Goal: Transaction & Acquisition: Purchase product/service

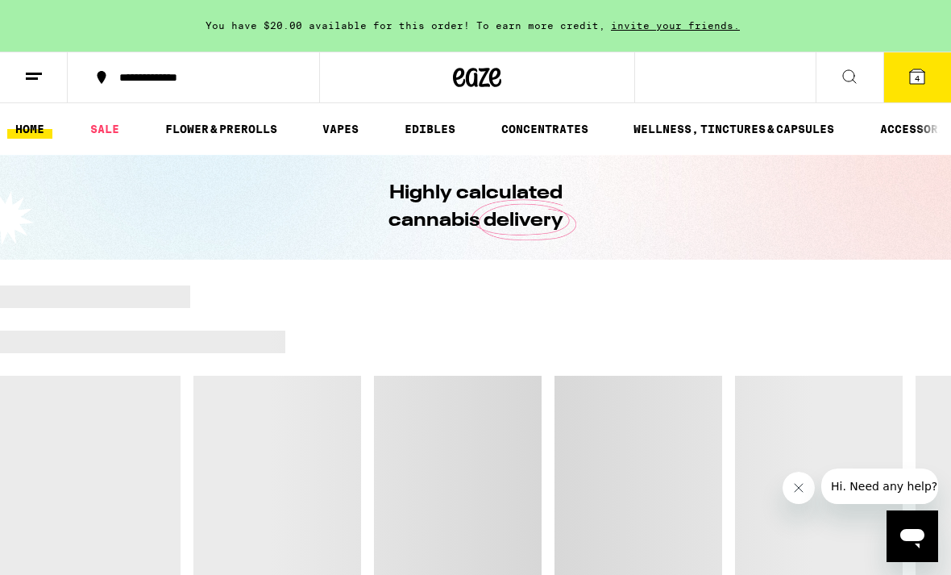
click at [924, 78] on icon at bounding box center [917, 76] width 15 height 15
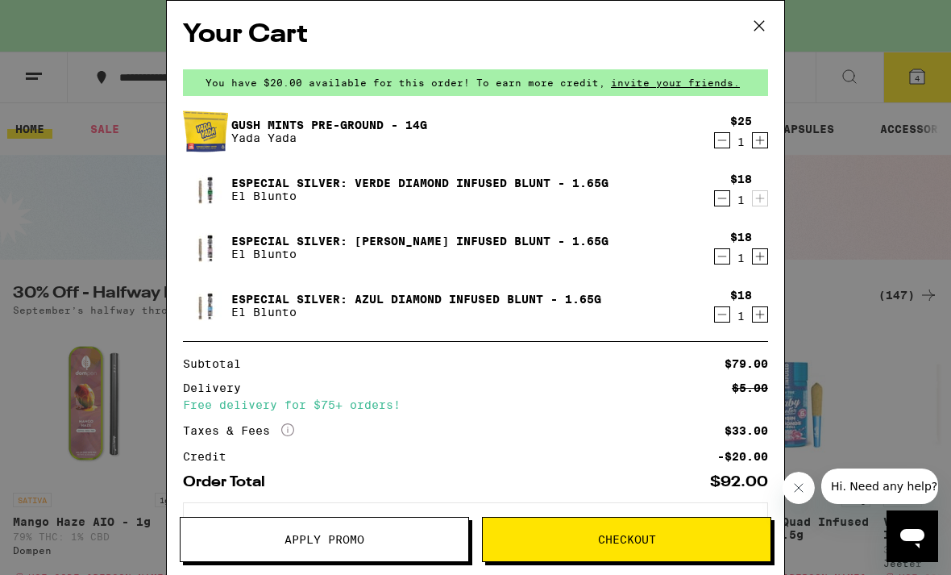
click at [766, 18] on icon at bounding box center [759, 26] width 24 height 24
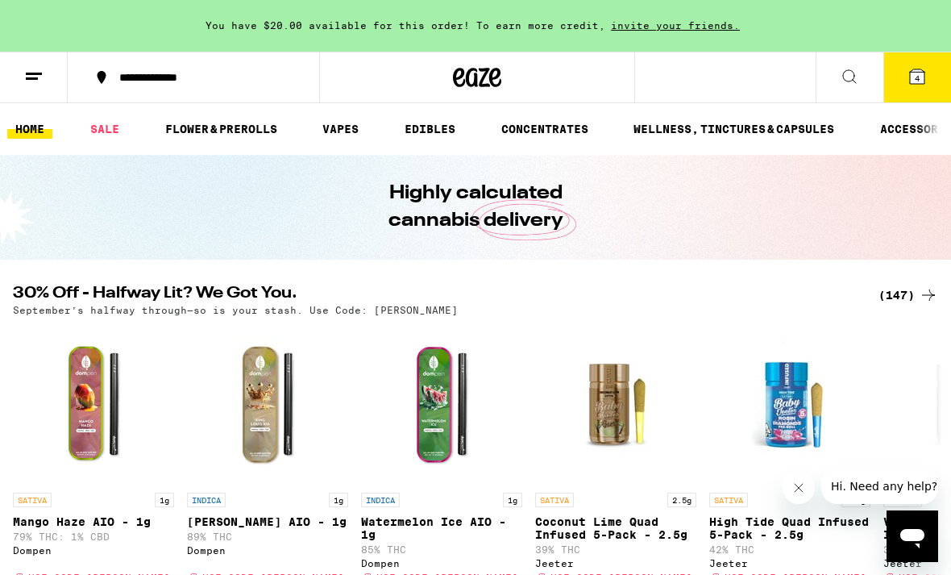
click at [190, 138] on link "FLOWER & PREROLLS" at bounding box center [221, 128] width 128 height 19
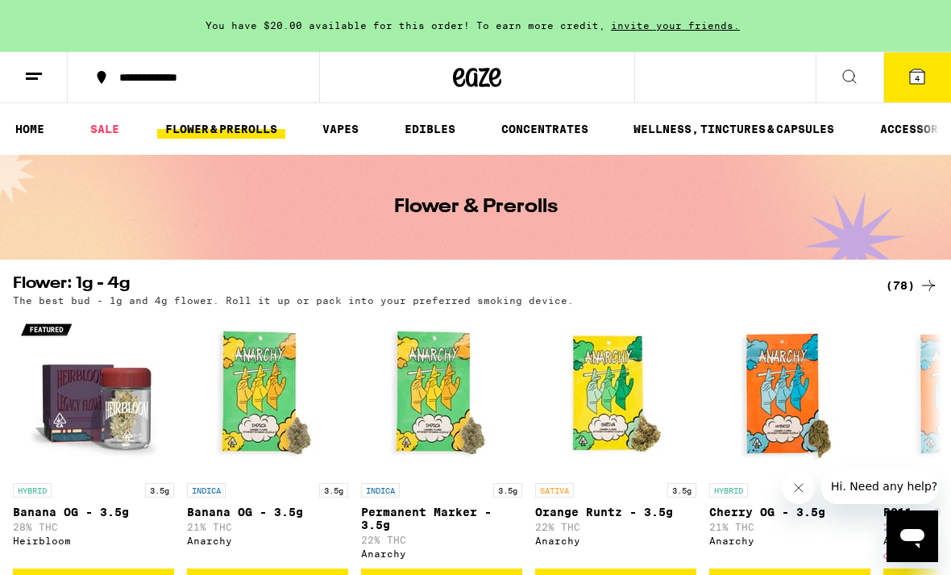
click at [95, 135] on link "SALE" at bounding box center [104, 128] width 45 height 19
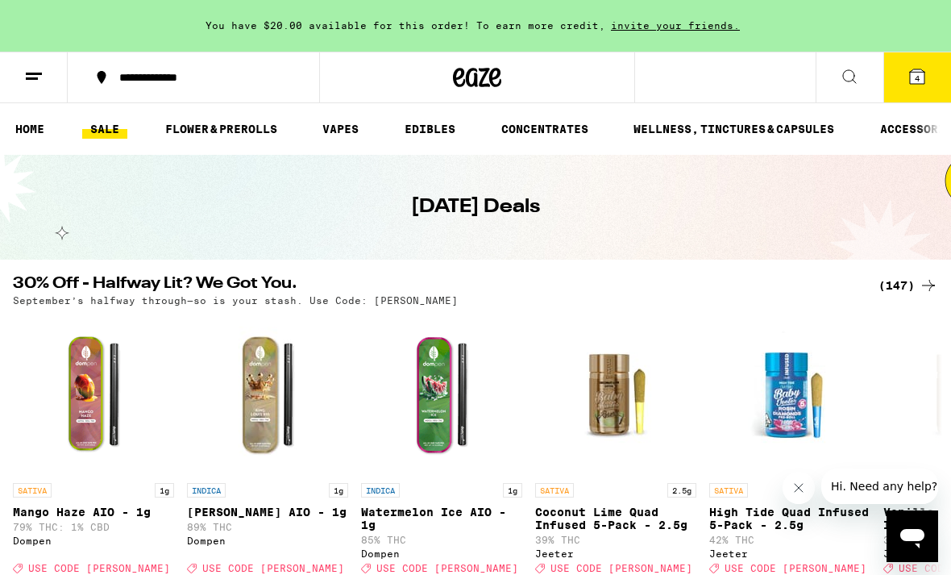
click at [896, 285] on div "(147)" at bounding box center [909, 285] width 60 height 19
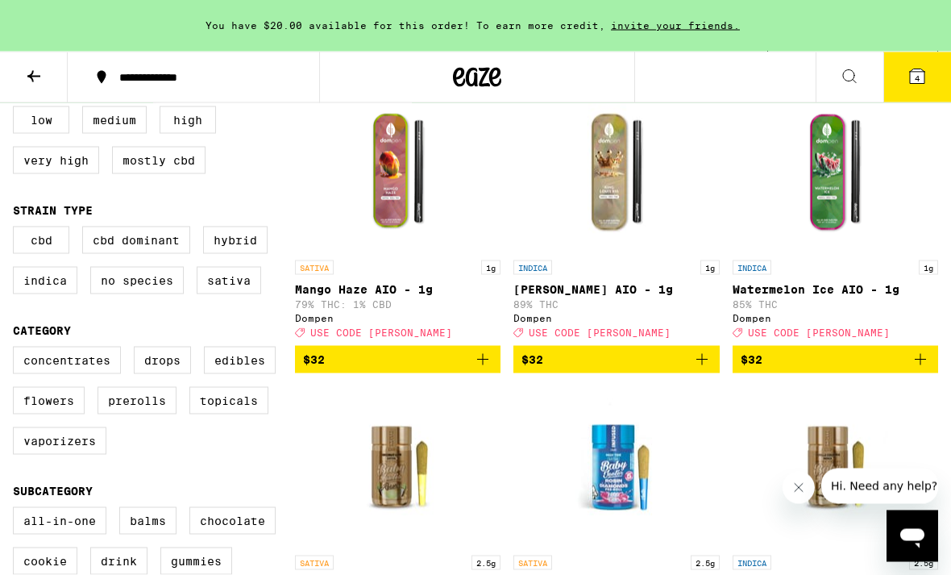
scroll to position [194, 0]
click at [142, 413] on label "Prerolls" at bounding box center [137, 399] width 79 height 27
click at [17, 349] on input "Prerolls" at bounding box center [16, 348] width 1 height 1
checkbox input "true"
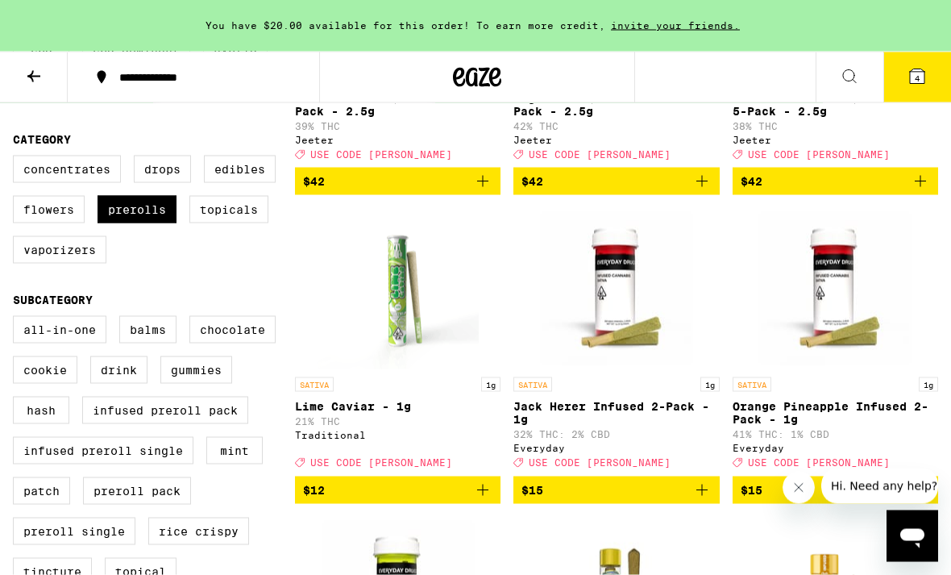
scroll to position [385, 0]
click at [62, 222] on label "Flowers" at bounding box center [49, 208] width 72 height 27
click at [17, 158] on input "Flowers" at bounding box center [16, 157] width 1 height 1
checkbox input "true"
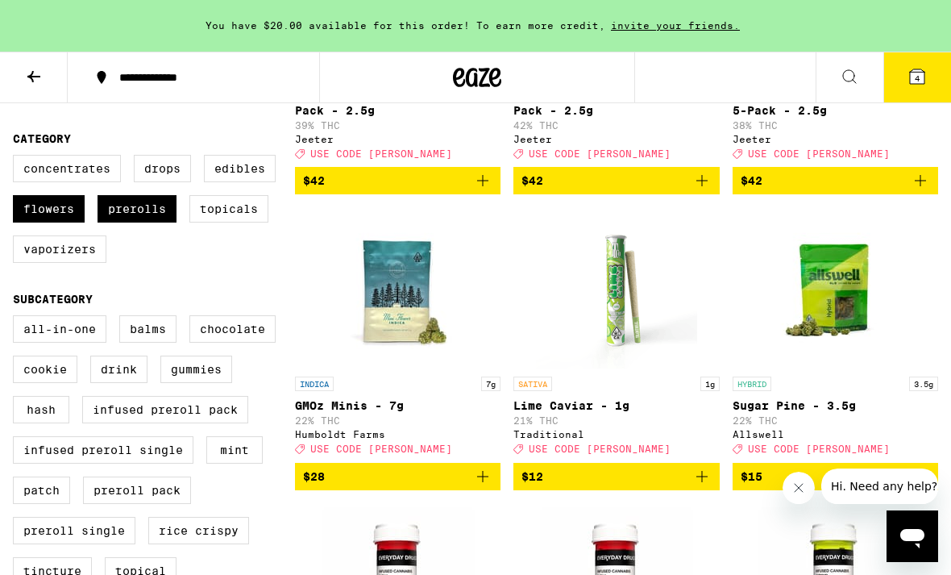
click at [130, 222] on label "Prerolls" at bounding box center [137, 208] width 79 height 27
click at [17, 158] on input "Prerolls" at bounding box center [16, 157] width 1 height 1
checkbox input "false"
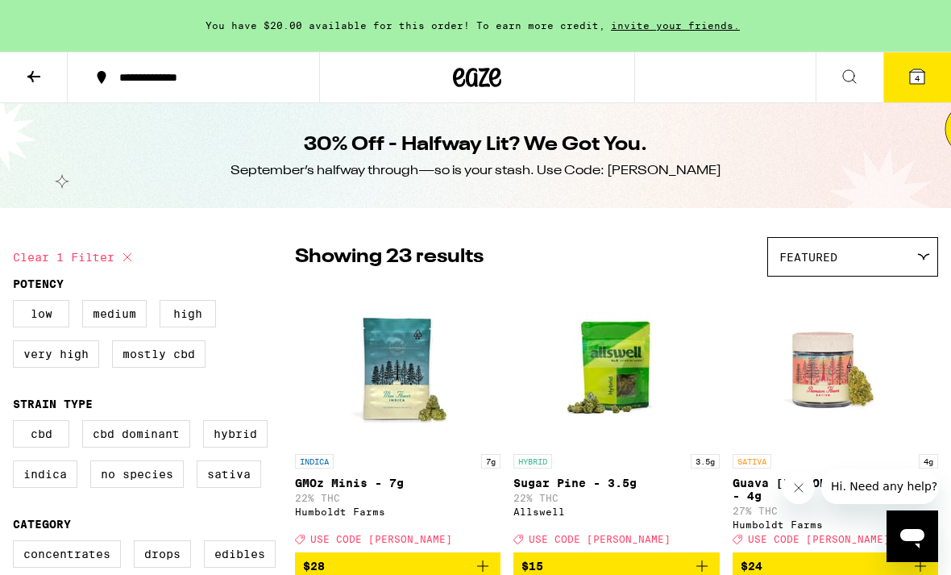
click at [136, 83] on div "**********" at bounding box center [203, 77] width 184 height 11
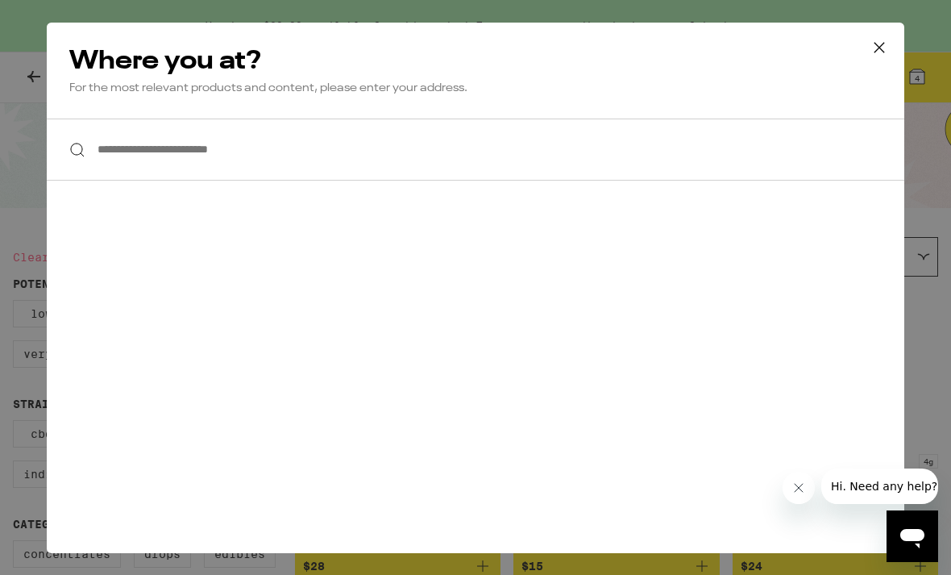
click at [28, 78] on div "**********" at bounding box center [475, 287] width 951 height 575
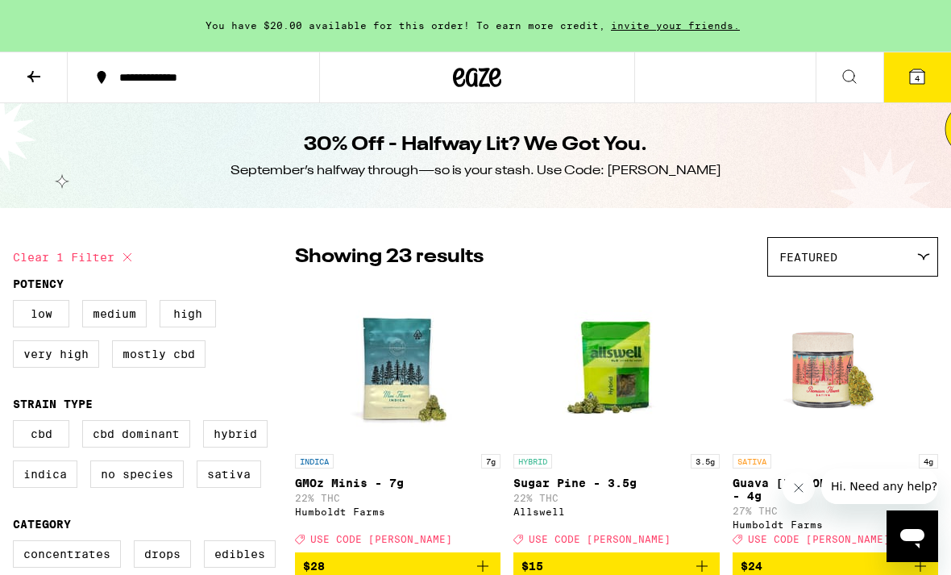
click at [13, 567] on label "Concentrates" at bounding box center [67, 553] width 108 height 27
click at [16, 543] on input "Concentrates" at bounding box center [16, 542] width 1 height 1
checkbox input "true"
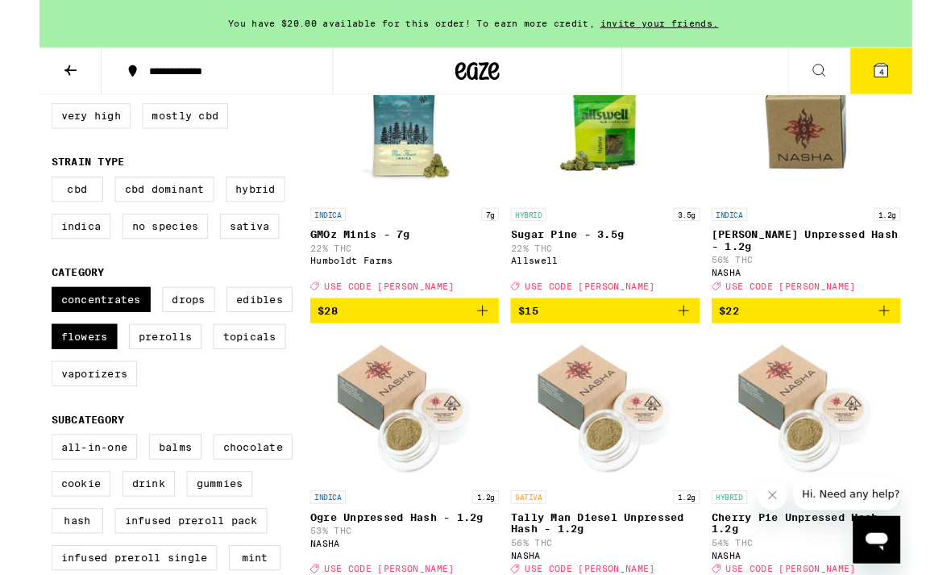
scroll to position [229, 0]
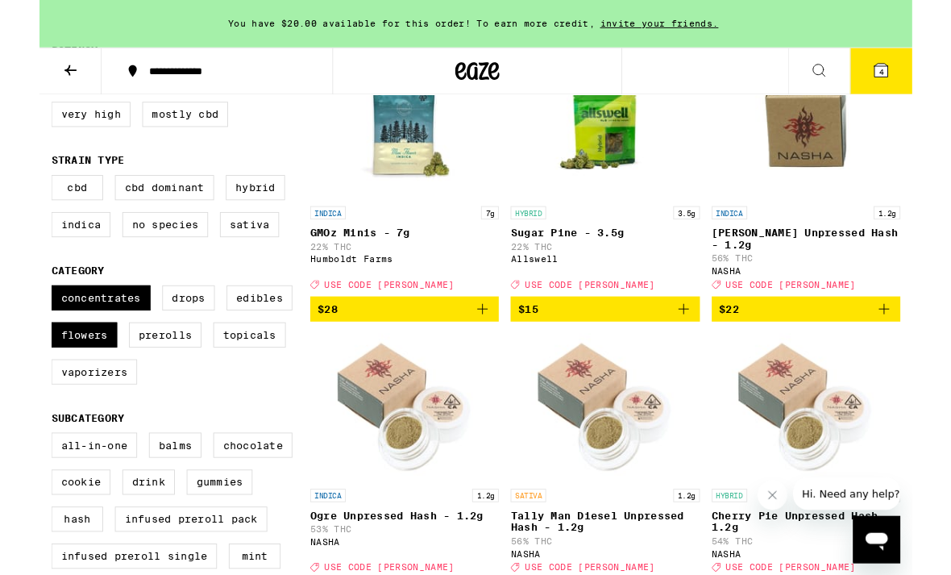
click at [40, 379] on label "Flowers" at bounding box center [49, 364] width 72 height 27
click at [17, 314] on input "Flowers" at bounding box center [16, 314] width 1 height 1
checkbox input "false"
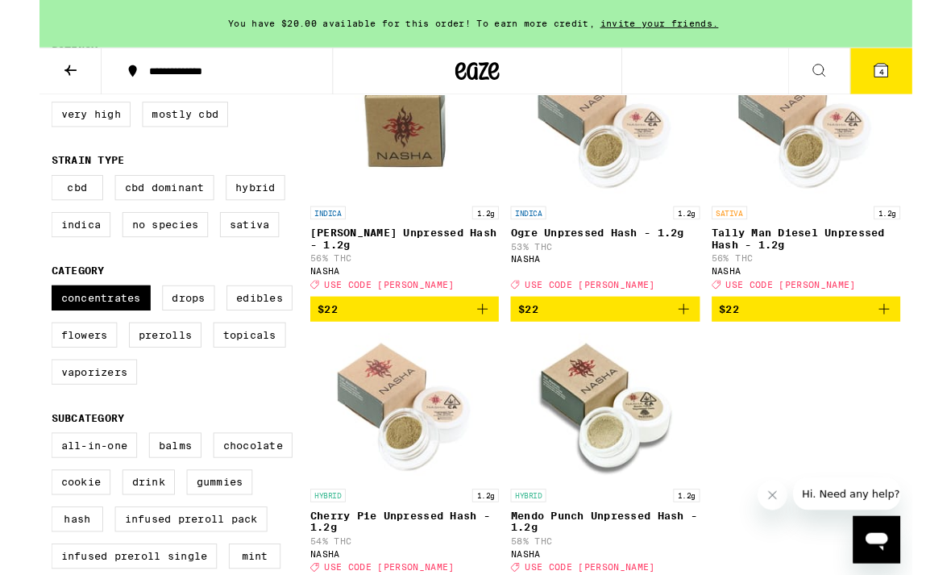
click at [60, 338] on label "Concentrates" at bounding box center [67, 324] width 108 height 27
click at [17, 314] on input "Concentrates" at bounding box center [16, 314] width 1 height 1
checkbox input "false"
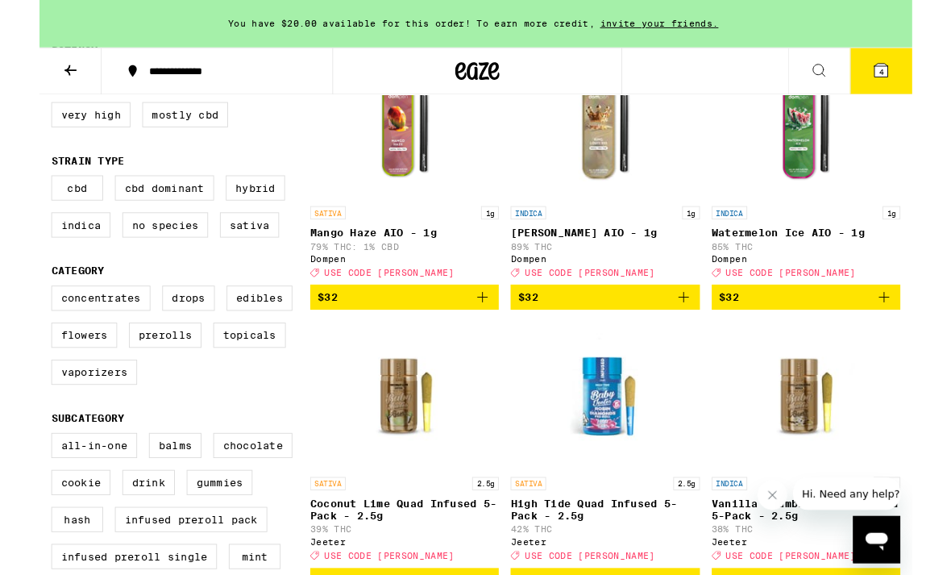
click at [57, 377] on label "Flowers" at bounding box center [49, 364] width 72 height 27
click at [17, 314] on input "Flowers" at bounding box center [16, 314] width 1 height 1
checkbox input "true"
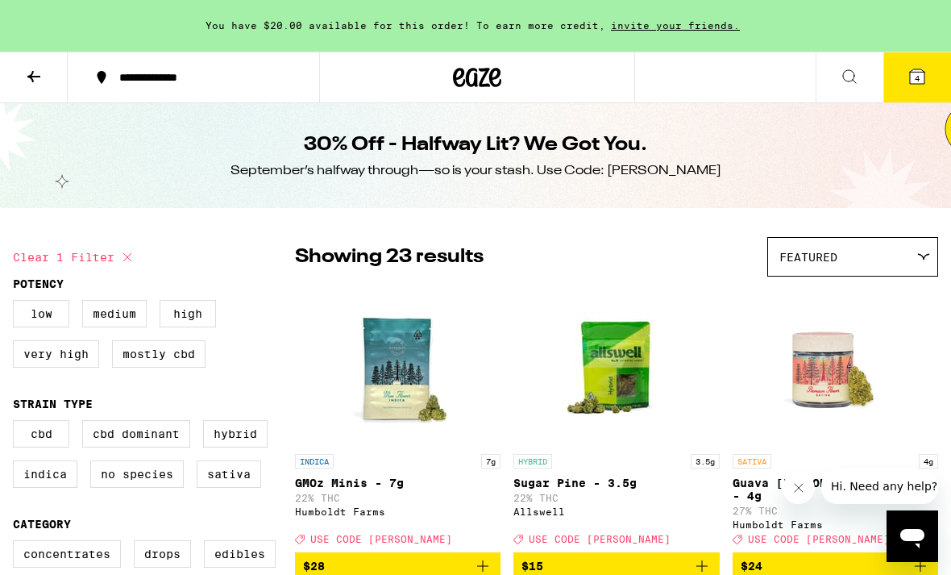
click at [402, 85] on div at bounding box center [477, 78] width 316 height 52
click at [39, 90] on button at bounding box center [34, 77] width 68 height 51
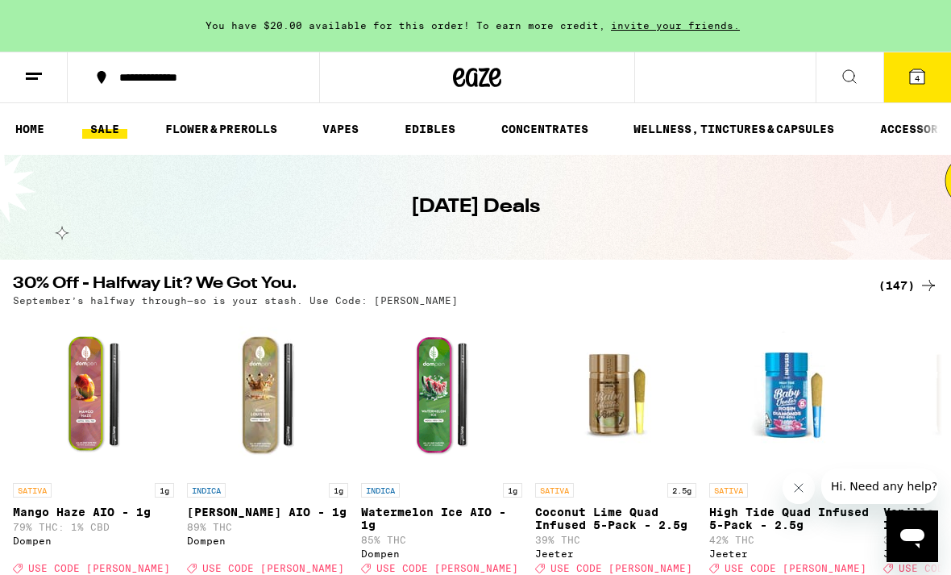
click at [184, 135] on link "FLOWER & PREROLLS" at bounding box center [221, 128] width 128 height 19
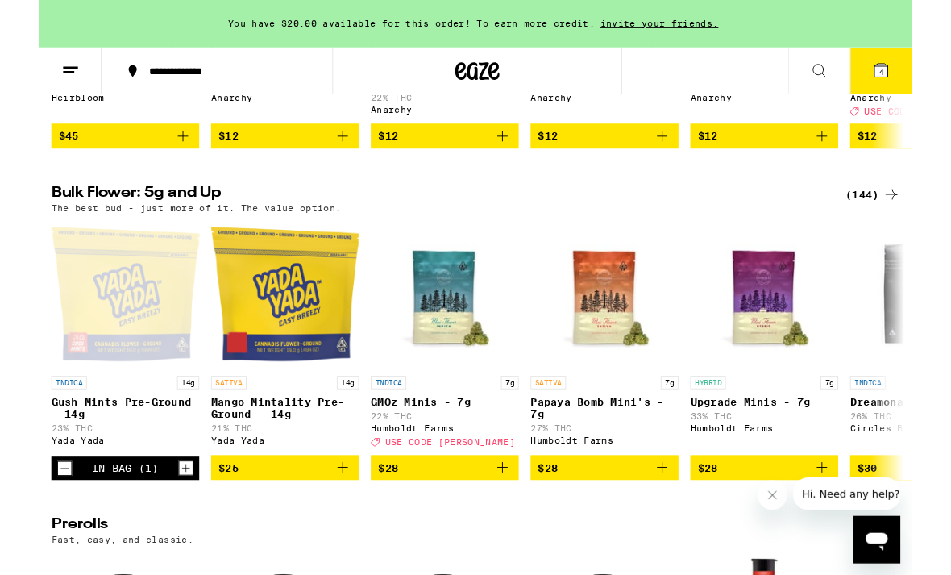
scroll to position [433, 0]
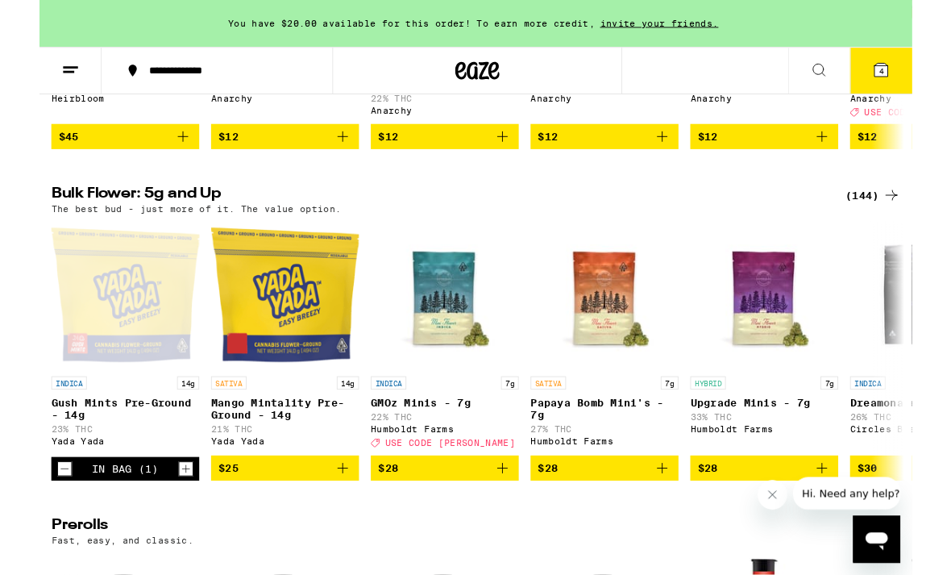
click at [23, 521] on icon "Decrement" at bounding box center [27, 510] width 15 height 19
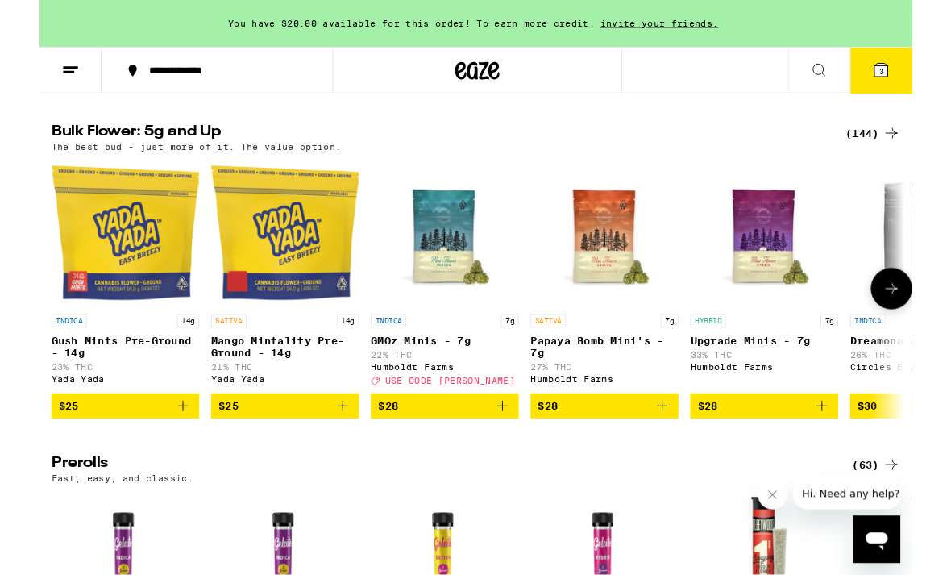
scroll to position [501, 0]
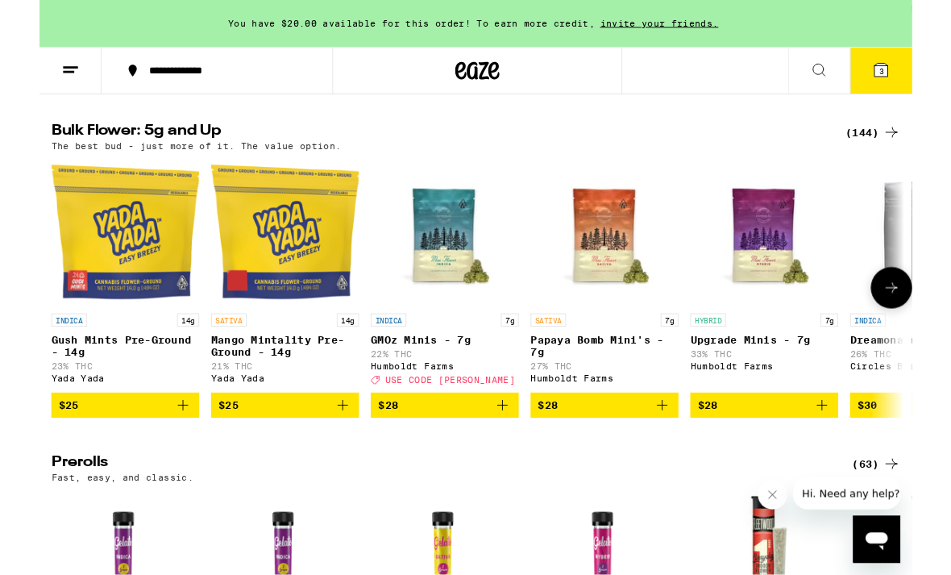
click at [909, 147] on div "(144)" at bounding box center [909, 144] width 60 height 19
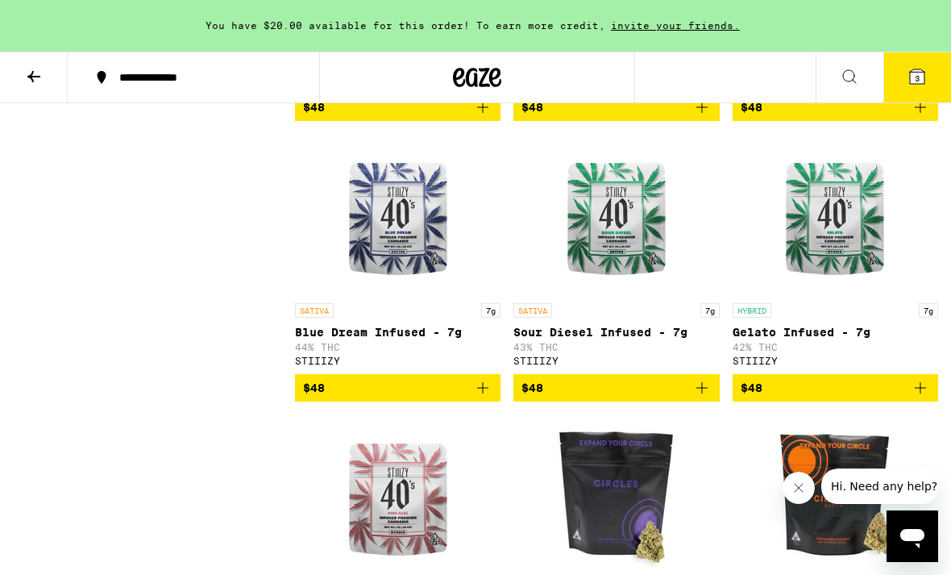
scroll to position [4755, 0]
